Goal: Download file/media

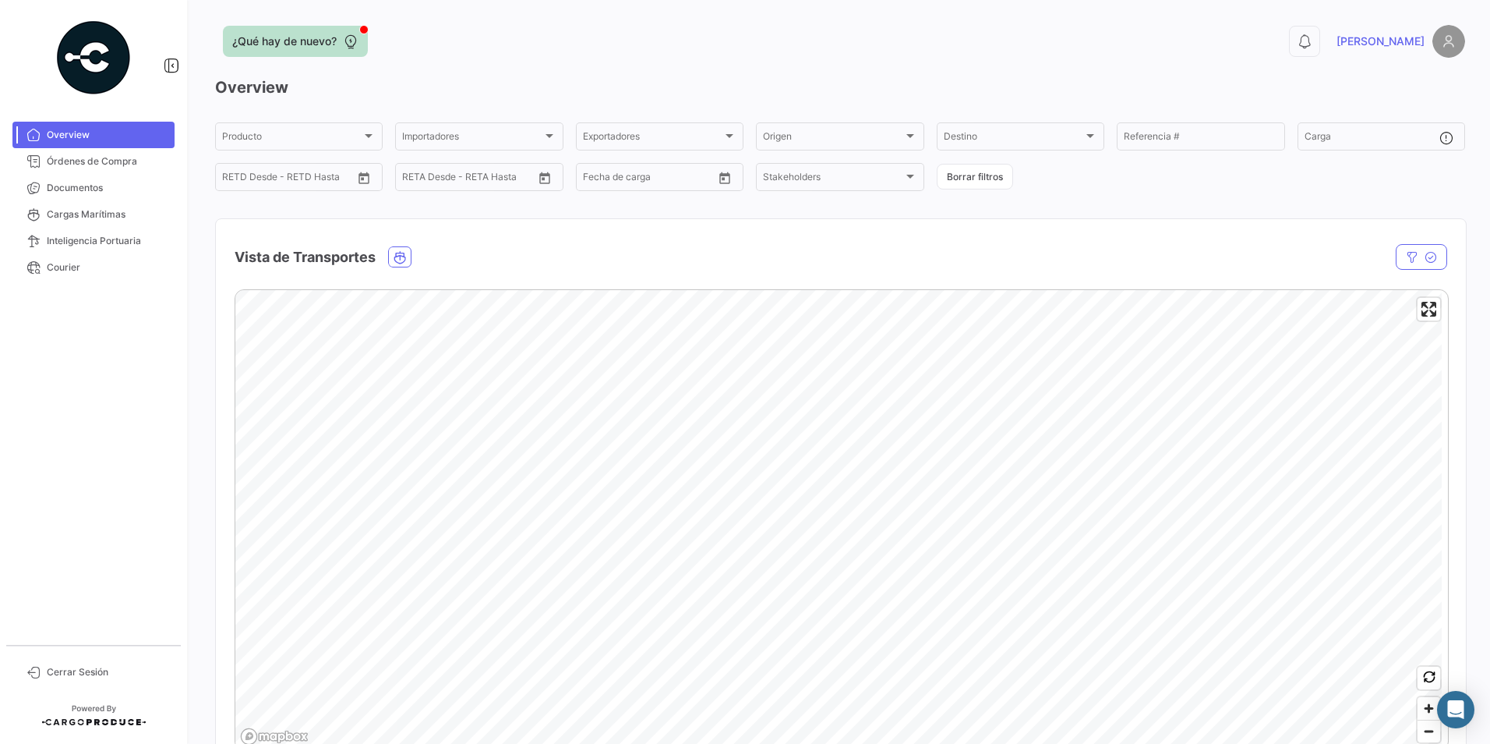
click at [252, 44] on span "¿Qué hay de nuevo?" at bounding box center [284, 42] width 104 height 16
click at [113, 178] on link "Documentos" at bounding box center [93, 188] width 162 height 27
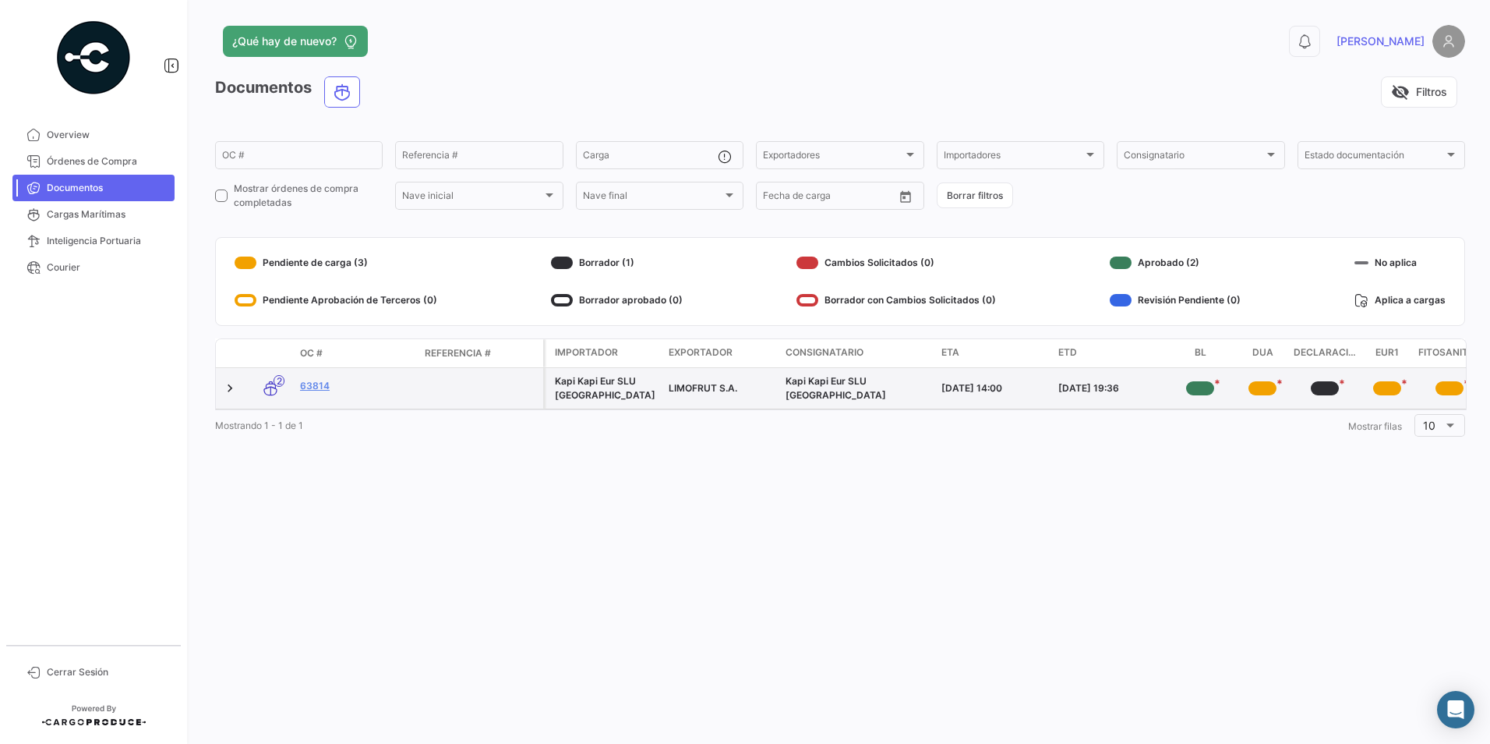
click at [1190, 387] on div "*" at bounding box center [1200, 388] width 28 height 14
click at [319, 387] on link "63814" at bounding box center [356, 386] width 112 height 14
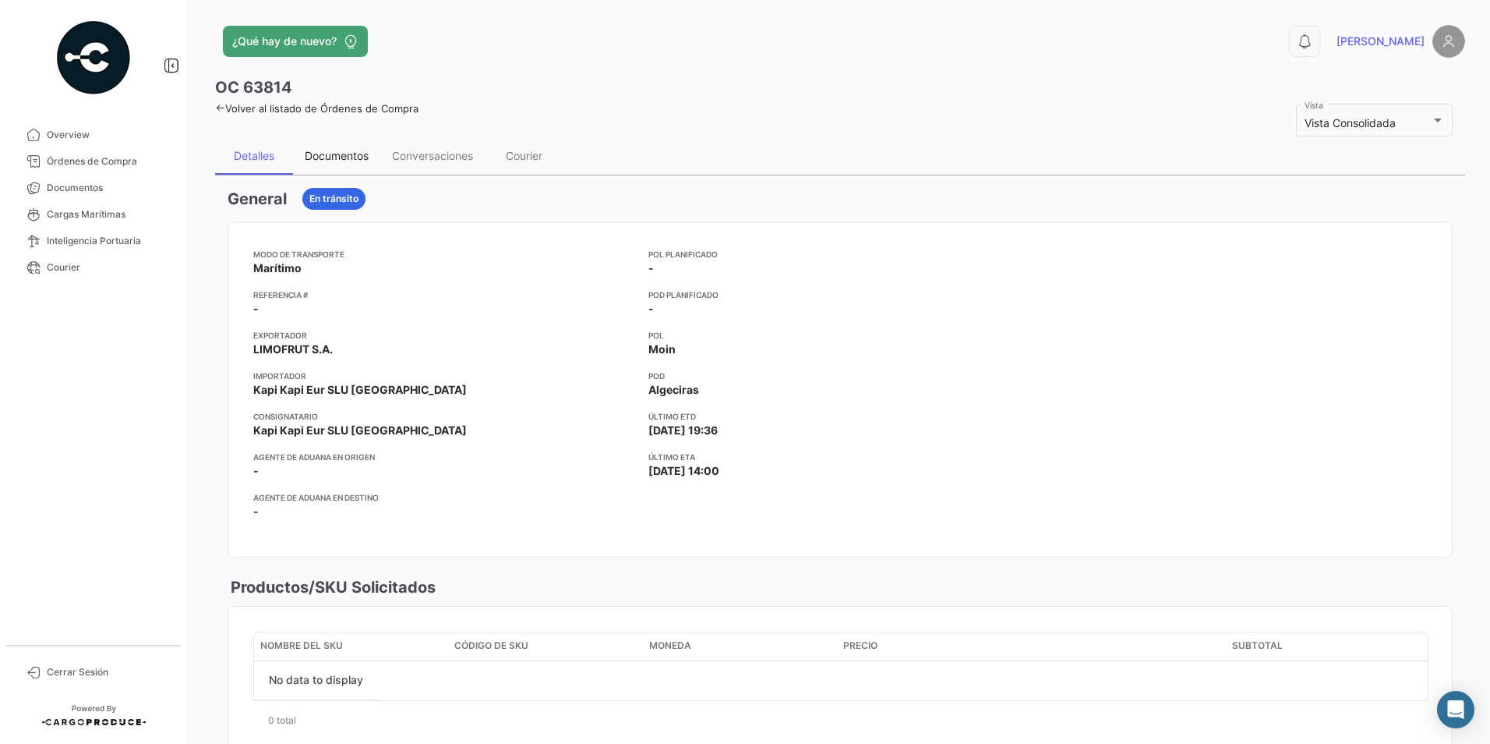
click at [337, 155] on div "Documentos" at bounding box center [337, 155] width 64 height 13
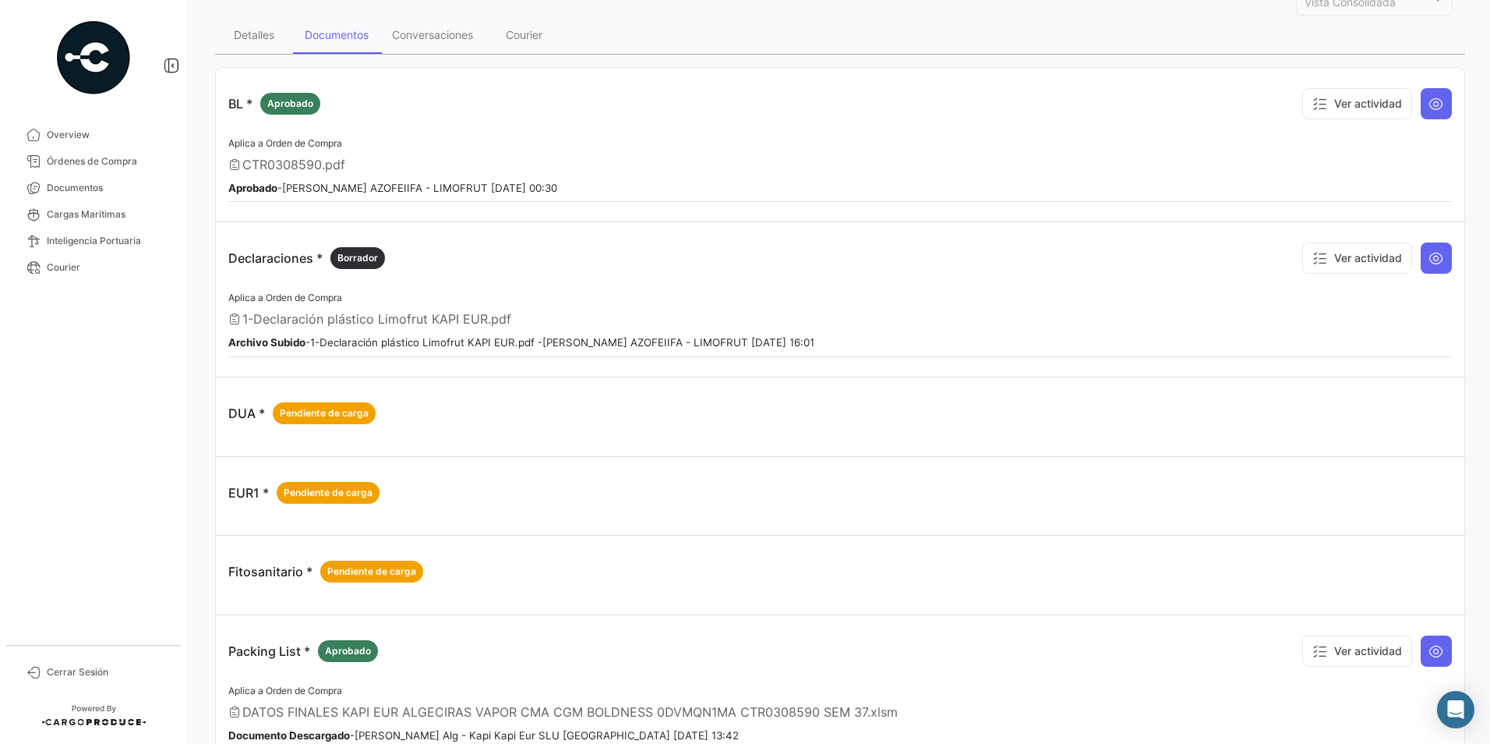
scroll to position [80, 0]
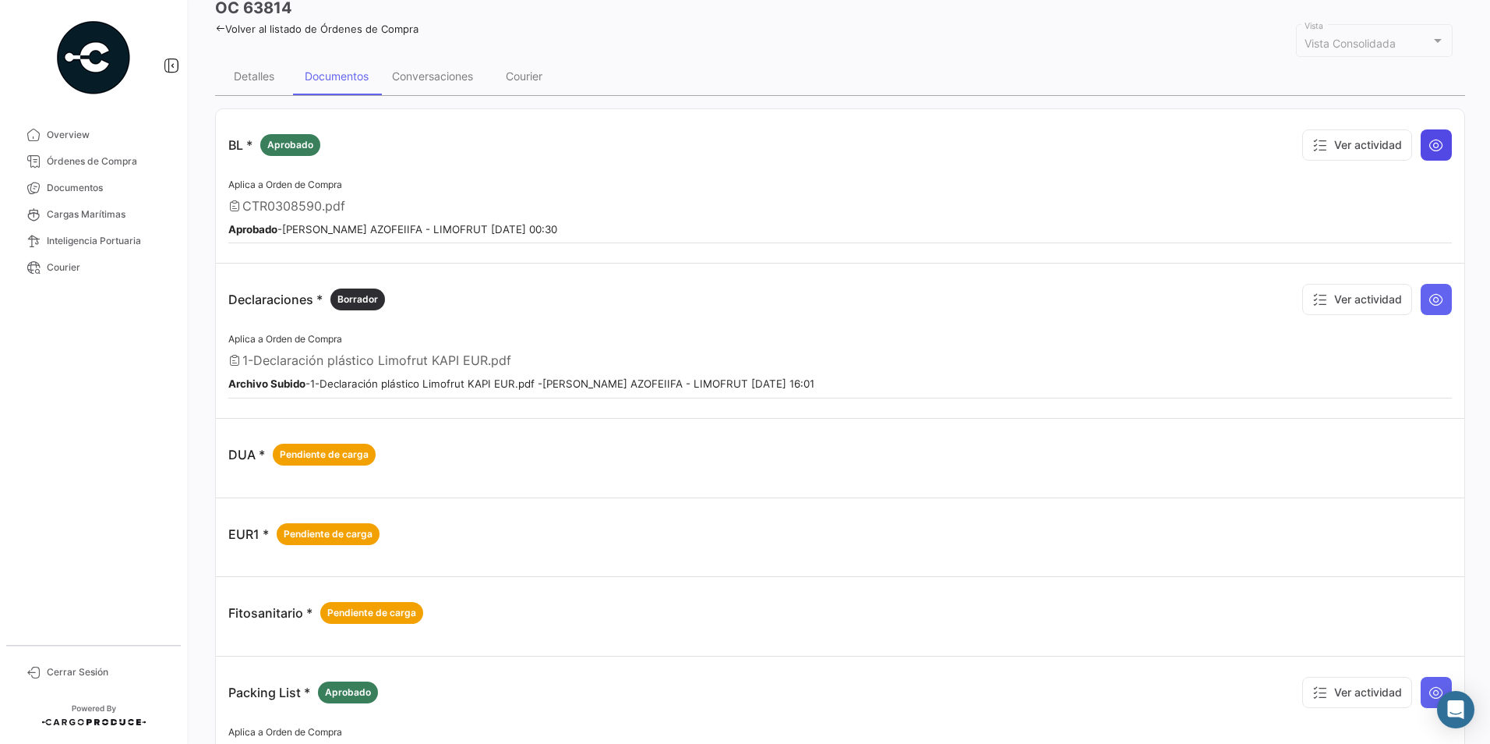
click at [1429, 140] on icon at bounding box center [1437, 145] width 16 height 16
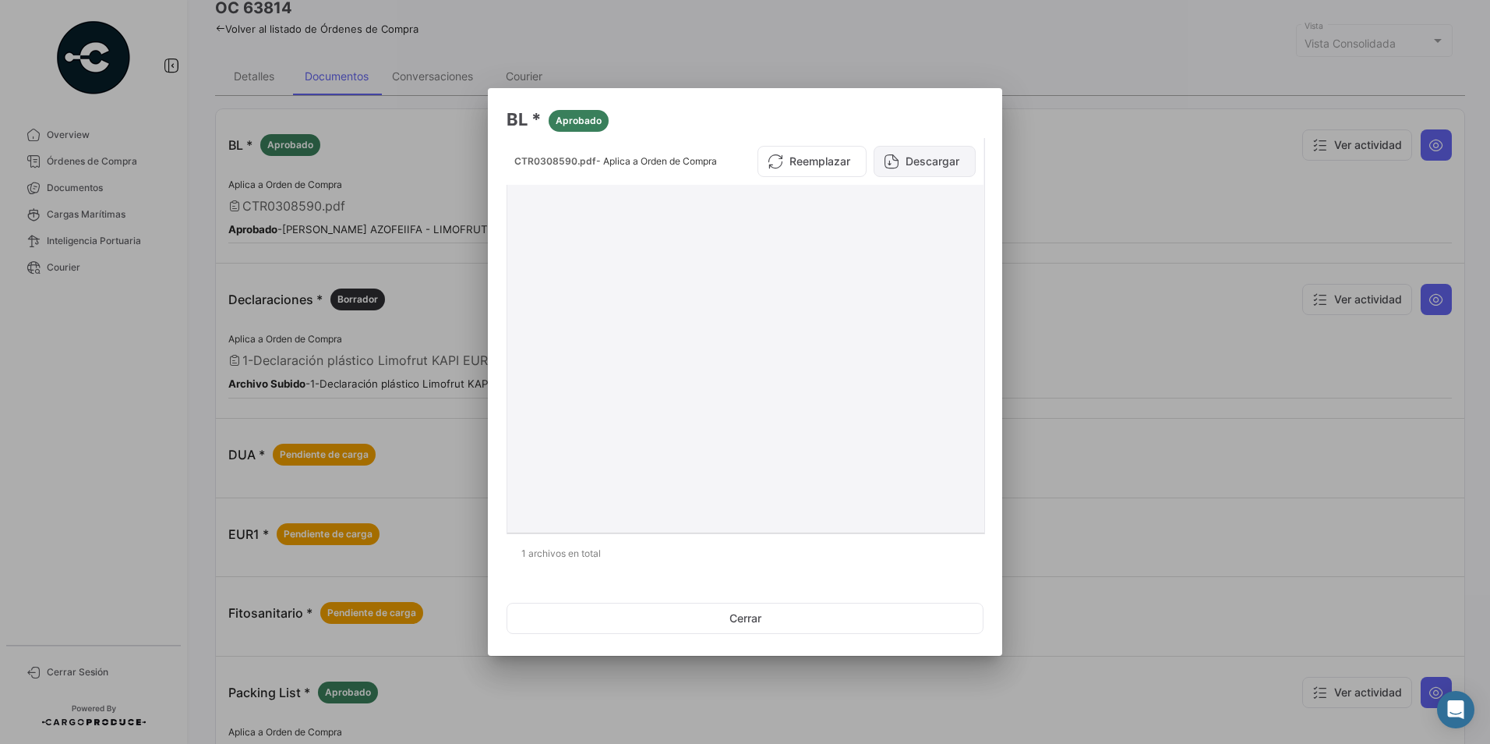
click at [921, 159] on button "Descargar" at bounding box center [925, 161] width 102 height 31
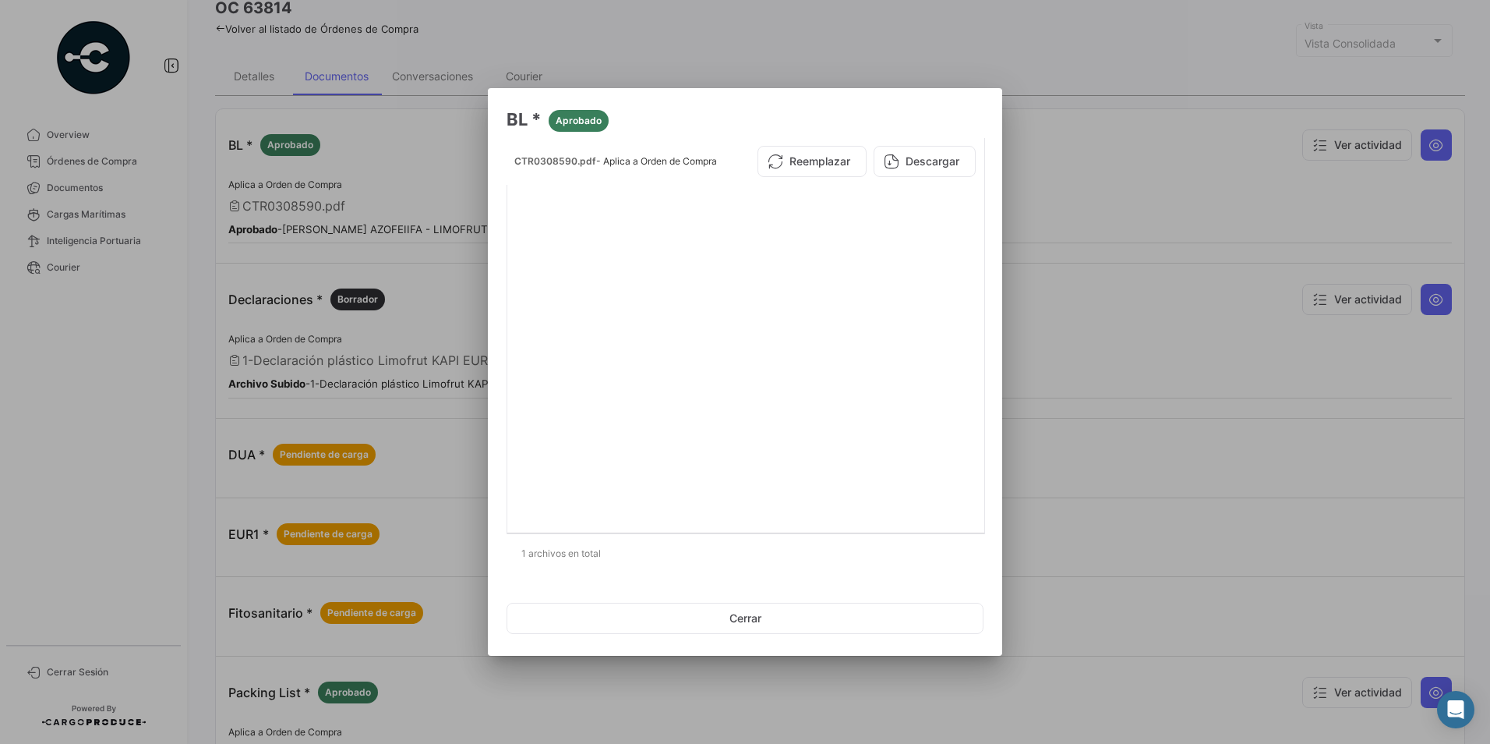
drag, startPoint x: 1348, startPoint y: 214, endPoint x: 1320, endPoint y: 220, distance: 27.8
click at [1347, 214] on div at bounding box center [745, 372] width 1490 height 744
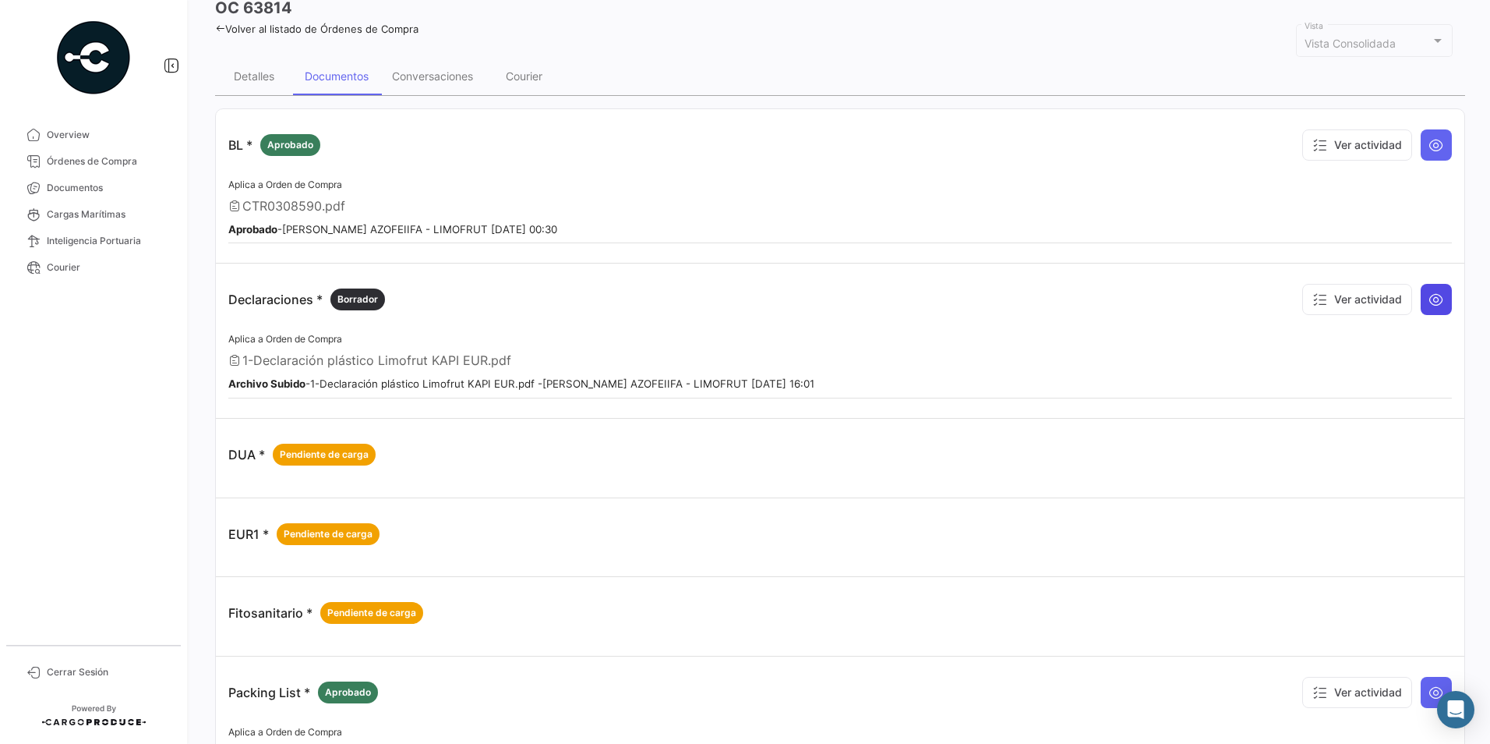
click at [1429, 302] on icon at bounding box center [1437, 300] width 16 height 16
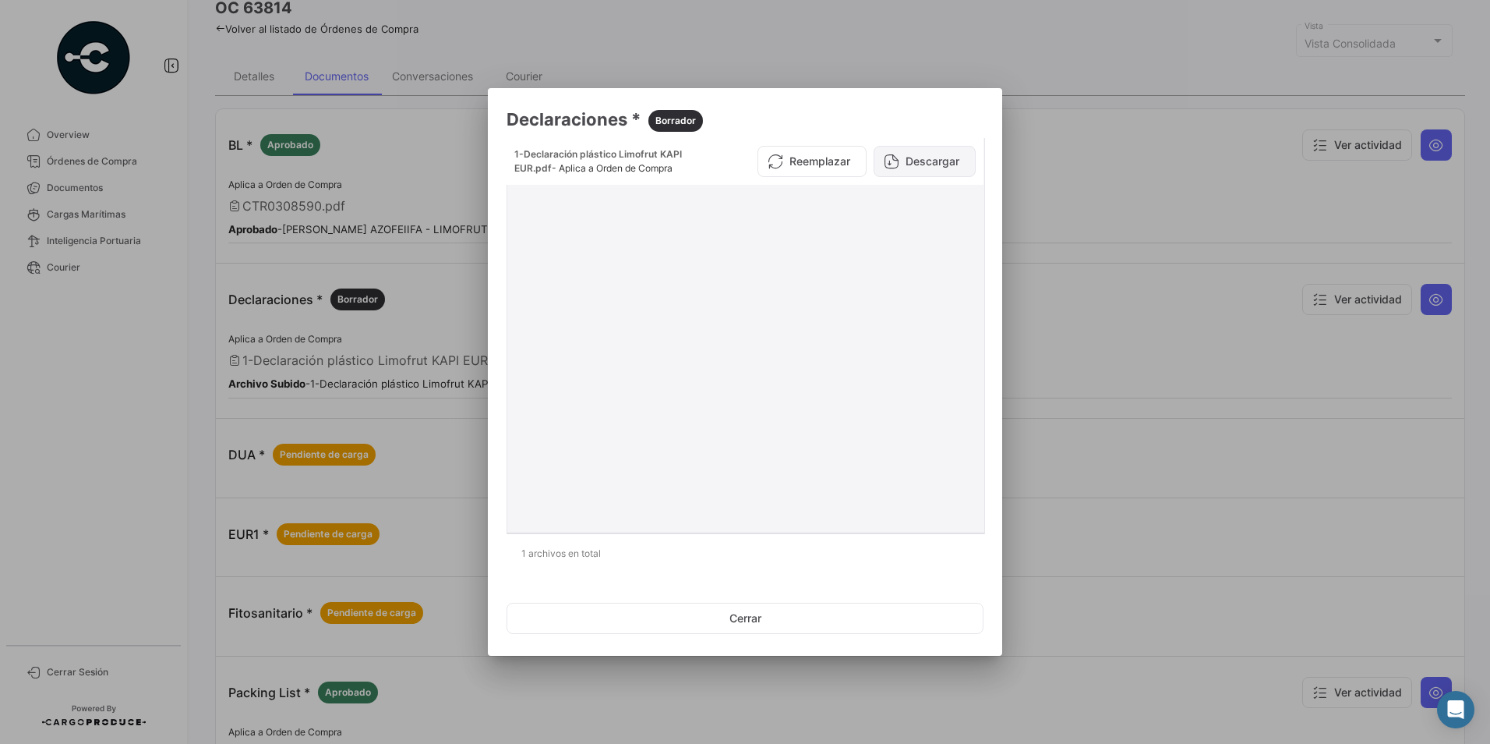
click at [905, 156] on button "Descargar" at bounding box center [925, 161] width 102 height 31
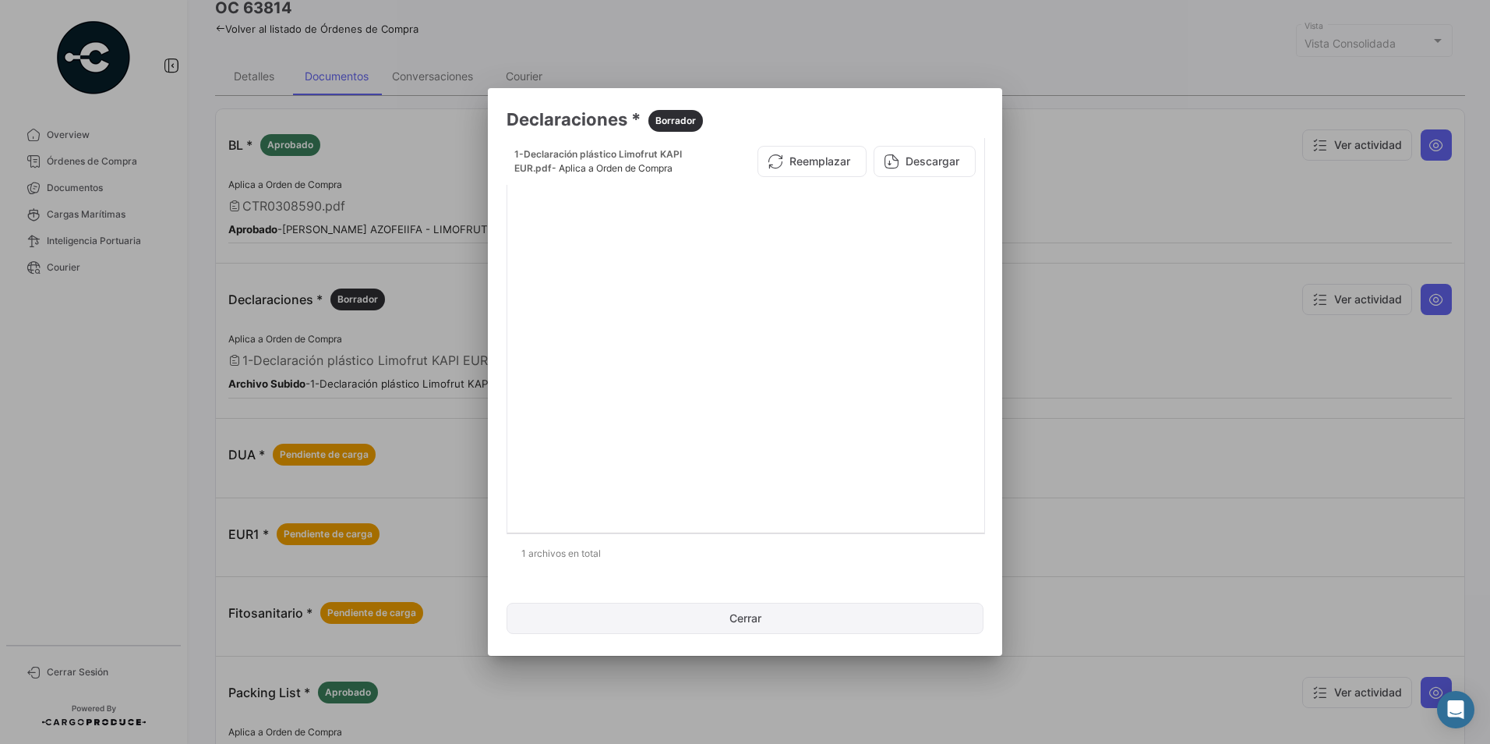
click at [732, 617] on button "Cerrar" at bounding box center [745, 617] width 477 height 31
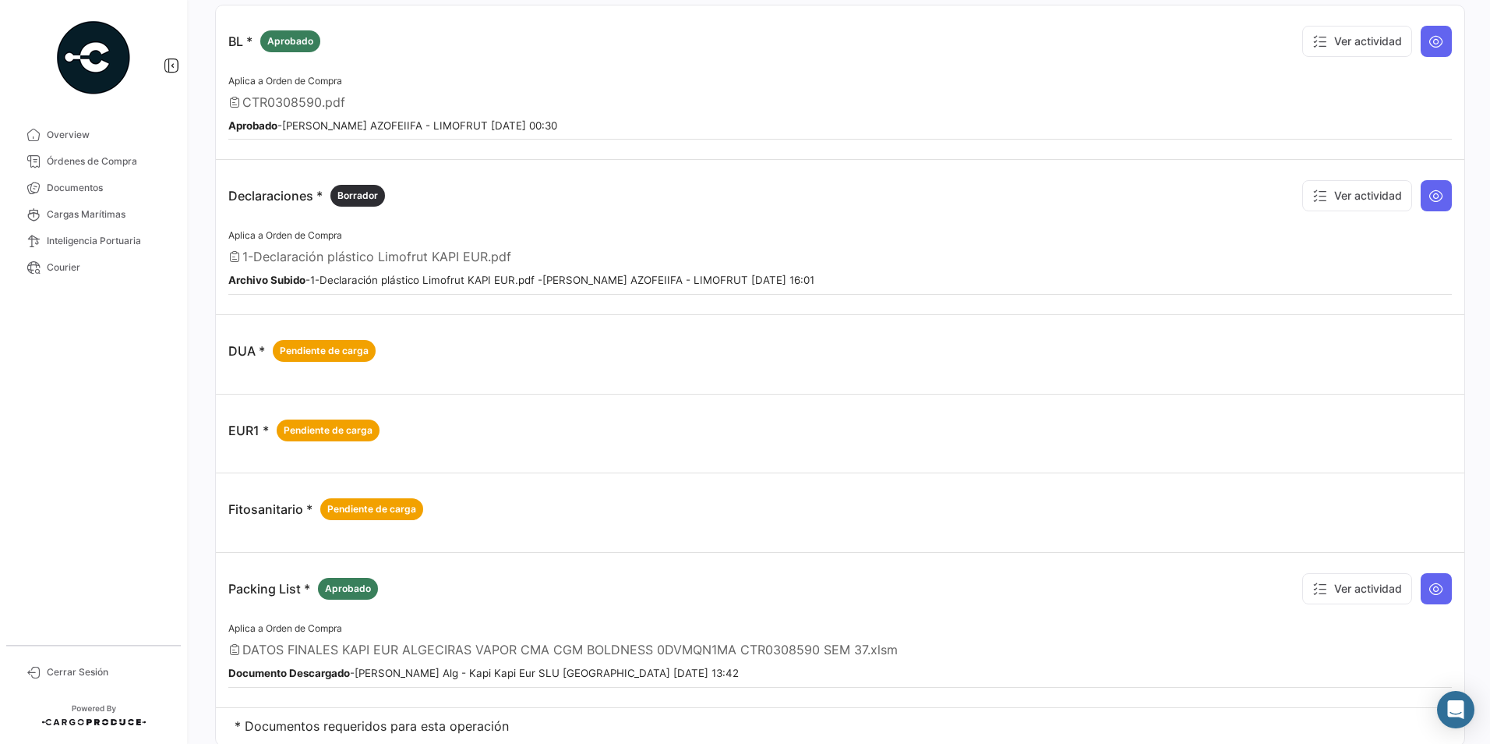
scroll to position [235, 0]
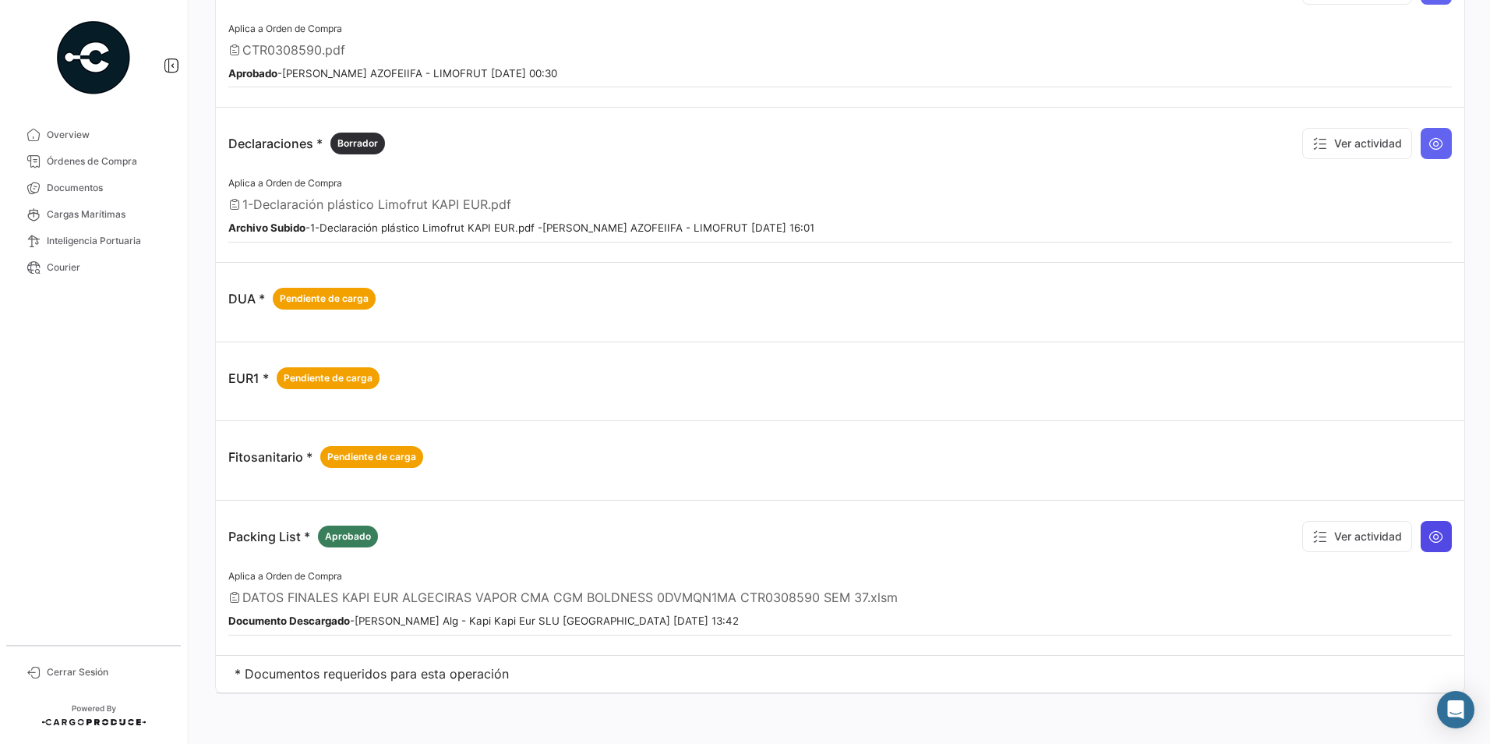
click at [1421, 532] on button at bounding box center [1436, 536] width 31 height 31
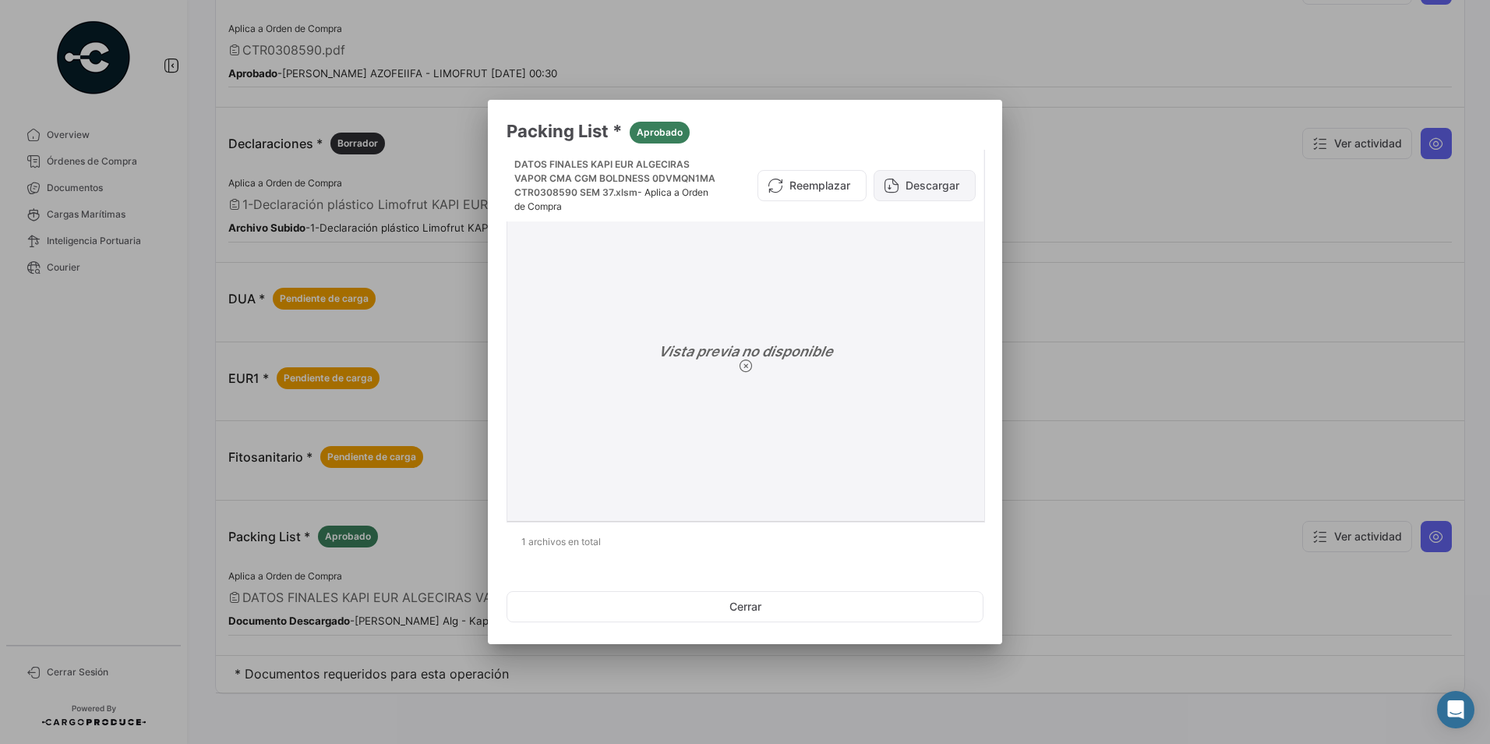
click at [914, 196] on button "Descargar" at bounding box center [925, 185] width 102 height 31
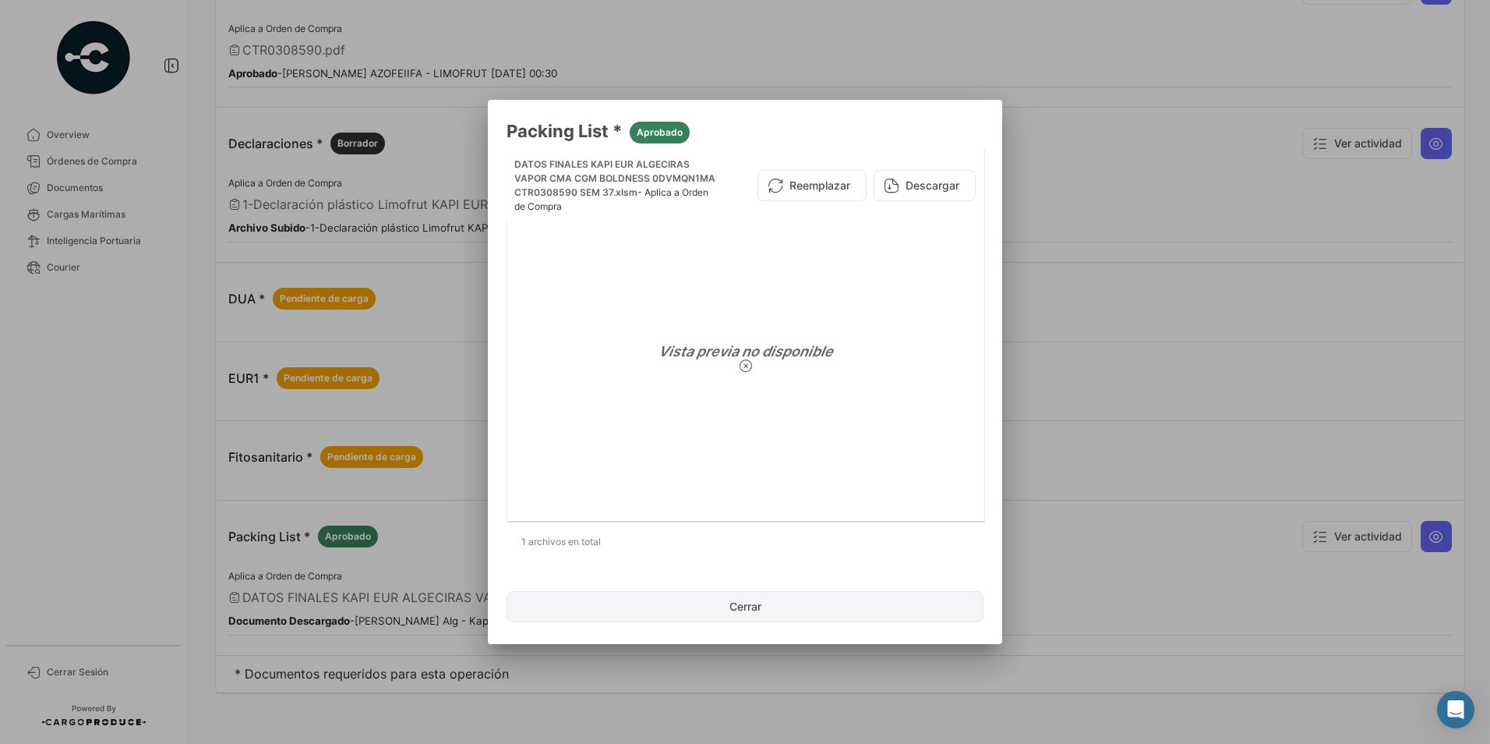
click at [790, 613] on button "Cerrar" at bounding box center [745, 606] width 477 height 31
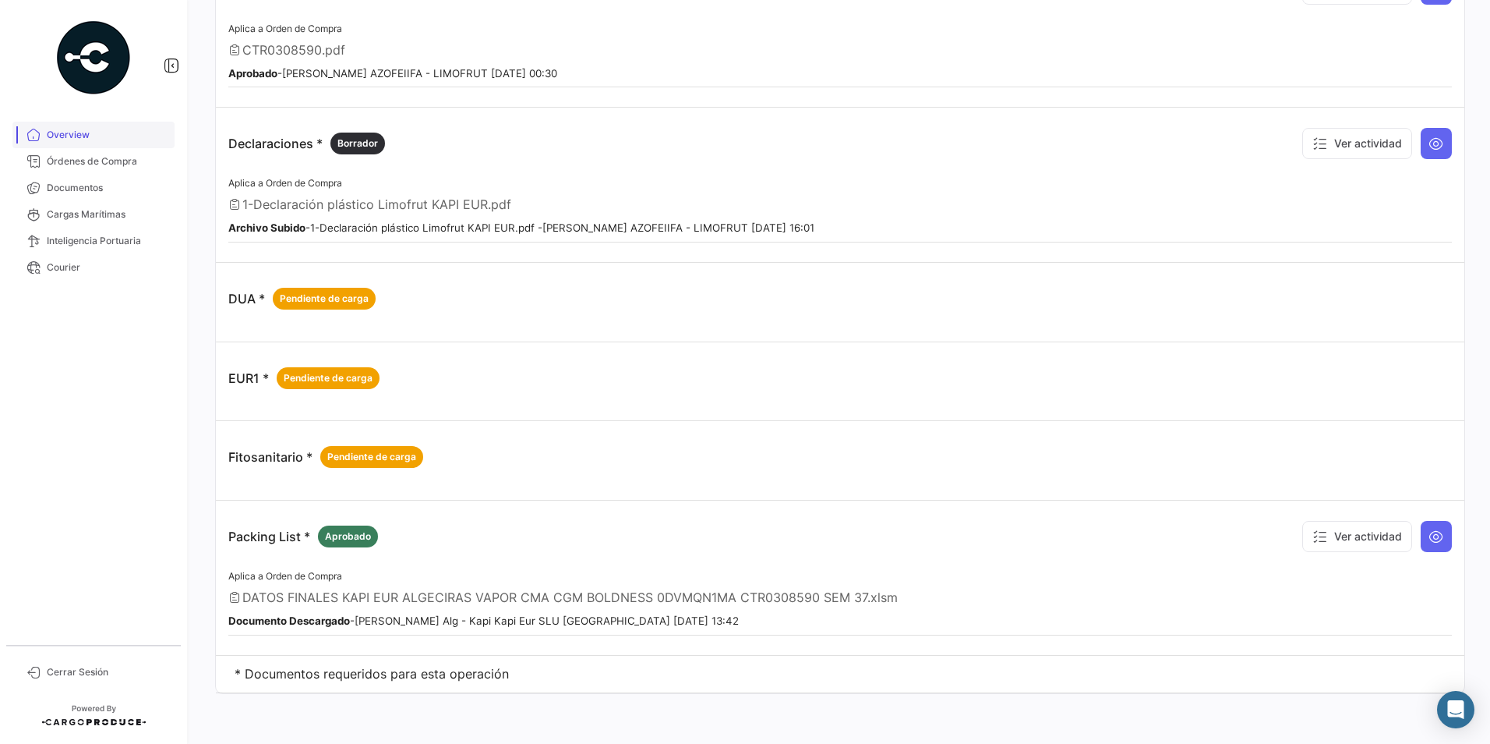
click at [62, 134] on span "Overview" at bounding box center [108, 135] width 122 height 14
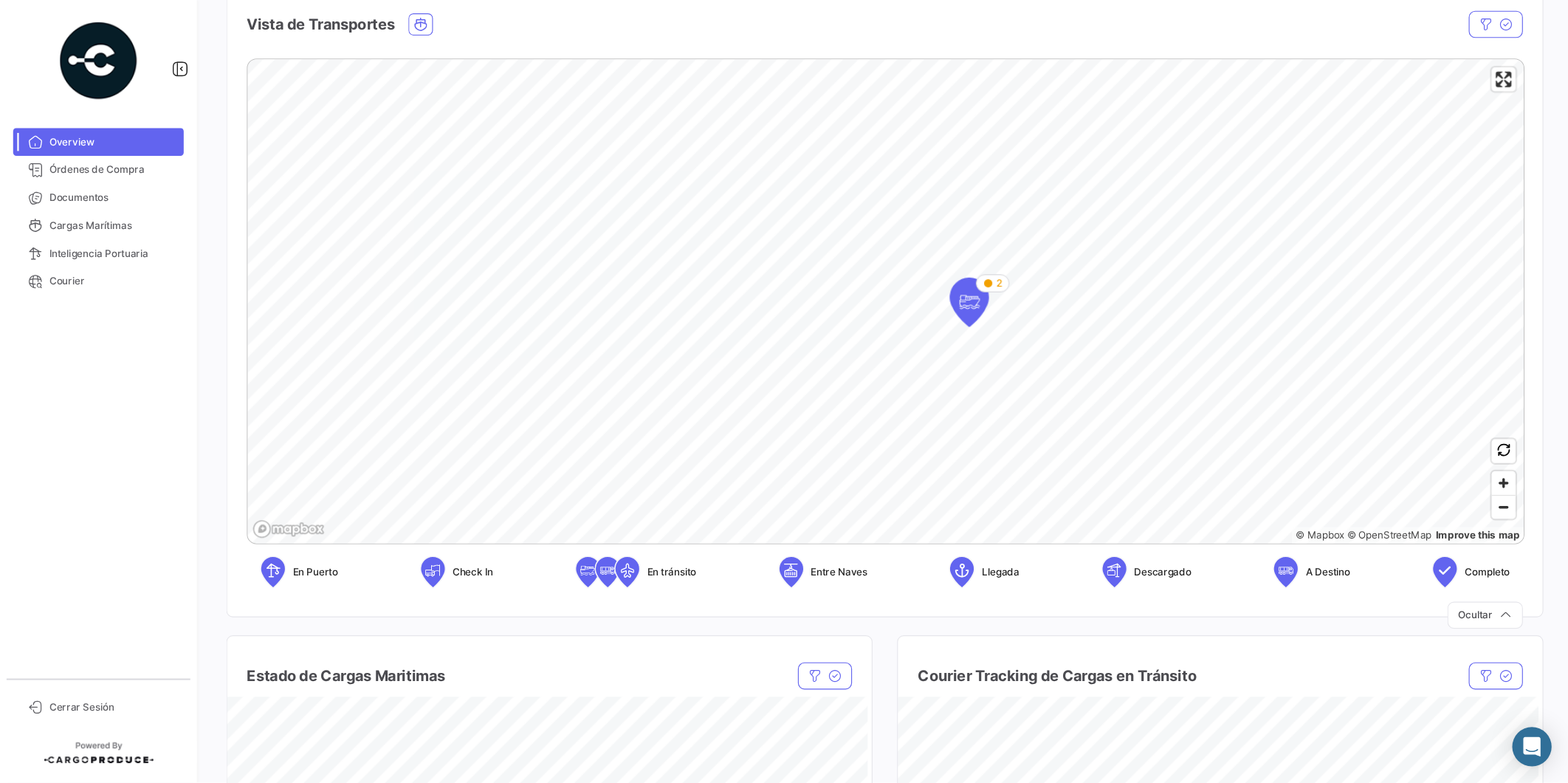
scroll to position [222, 0]
